Goal: Information Seeking & Learning: Learn about a topic

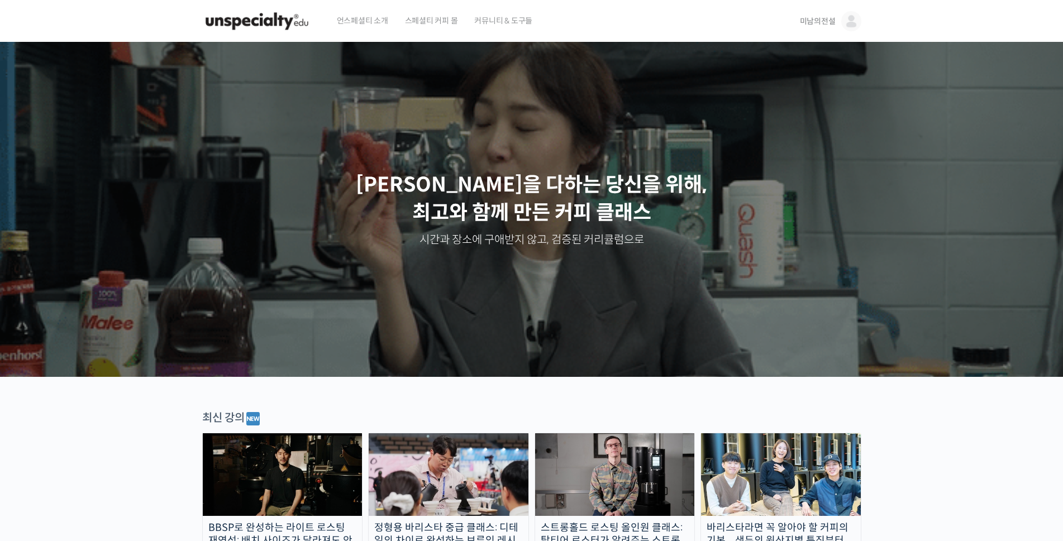
click at [816, 25] on span "미남의전설" at bounding box center [818, 21] width 36 height 10
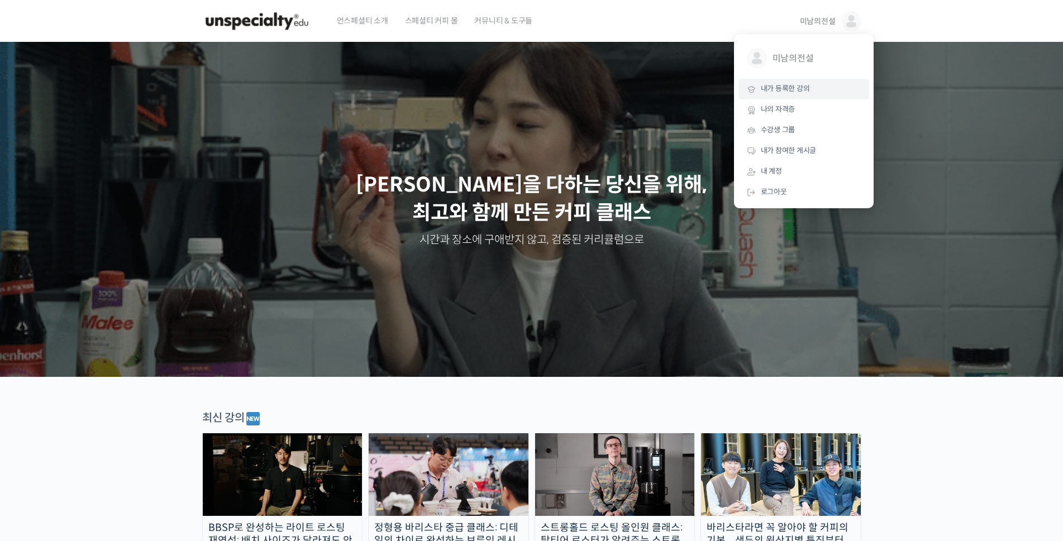
click at [779, 87] on span "내가 등록한 강의" at bounding box center [785, 88] width 49 height 9
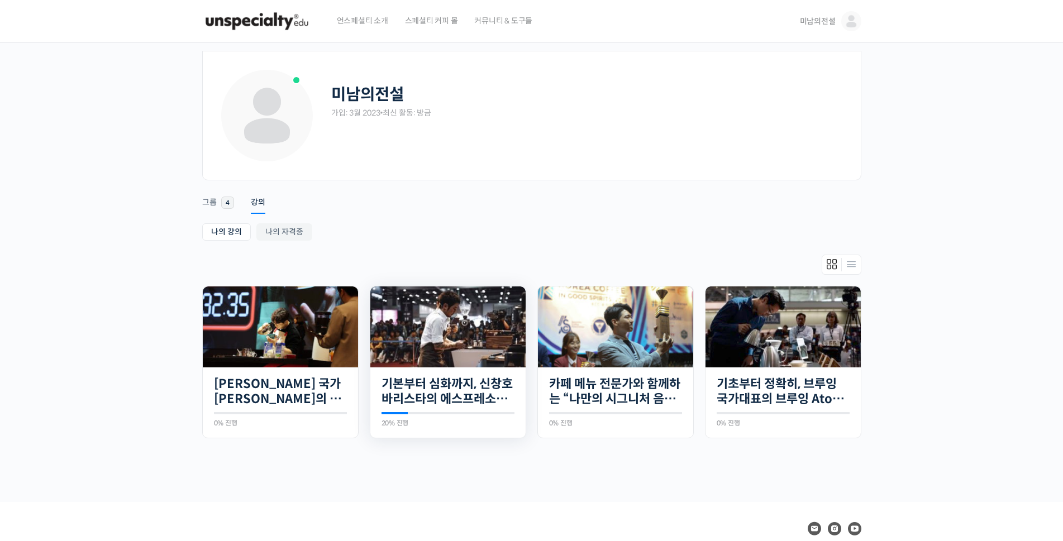
click at [446, 330] on img at bounding box center [447, 327] width 155 height 81
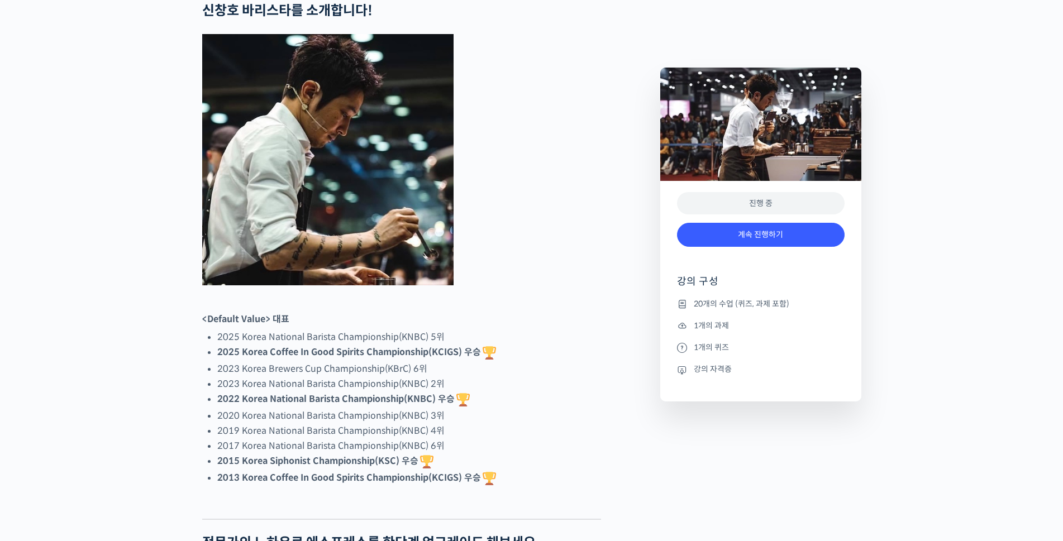
scroll to position [487, 0]
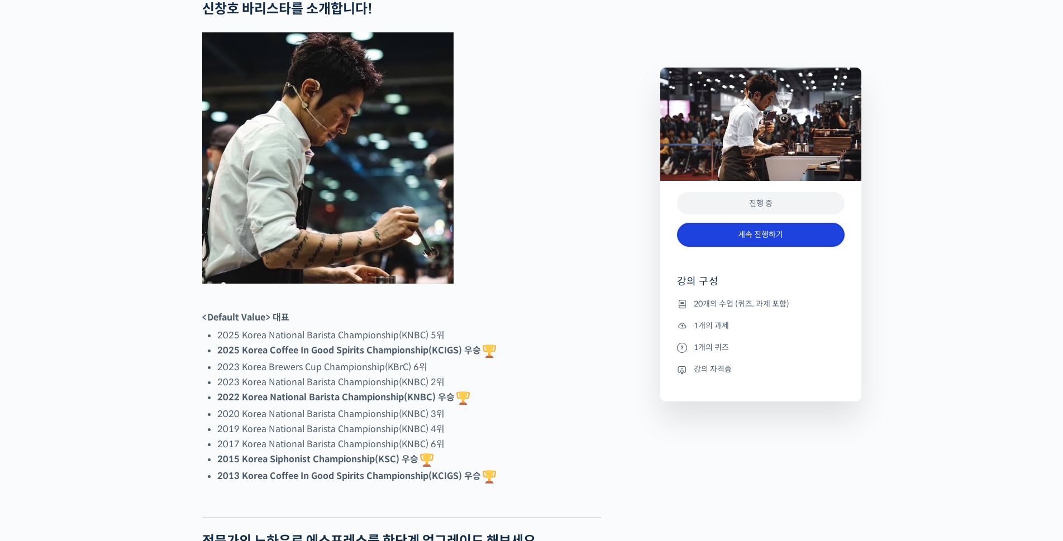
click at [710, 235] on link "계속 진행하기" at bounding box center [761, 235] width 168 height 24
